Goal: Navigation & Orientation: Find specific page/section

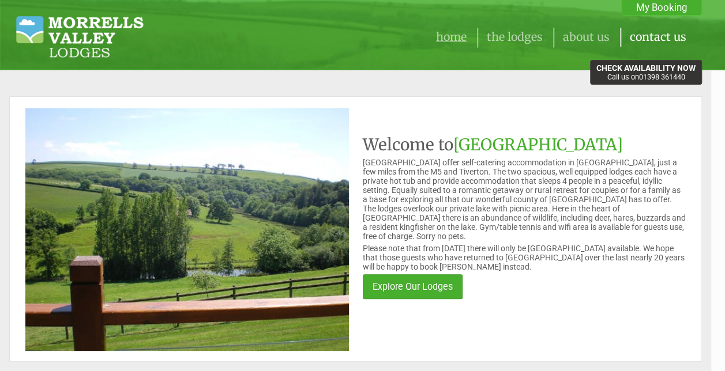
click at [664, 43] on link "Contact Us" at bounding box center [658, 37] width 57 height 14
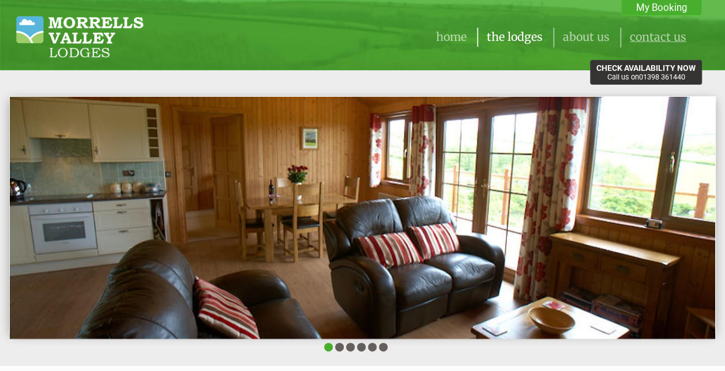
click at [504, 45] on li "The Lodges" at bounding box center [514, 37] width 74 height 19
click at [512, 39] on link "The Lodges" at bounding box center [515, 37] width 56 height 14
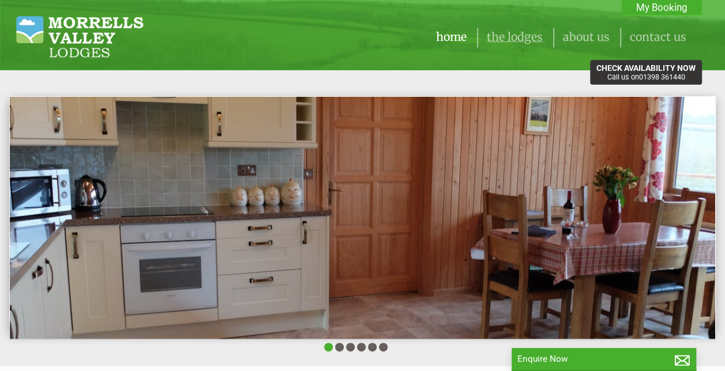
click at [453, 39] on link "Home" at bounding box center [451, 37] width 31 height 14
